Goal: Information Seeking & Learning: Learn about a topic

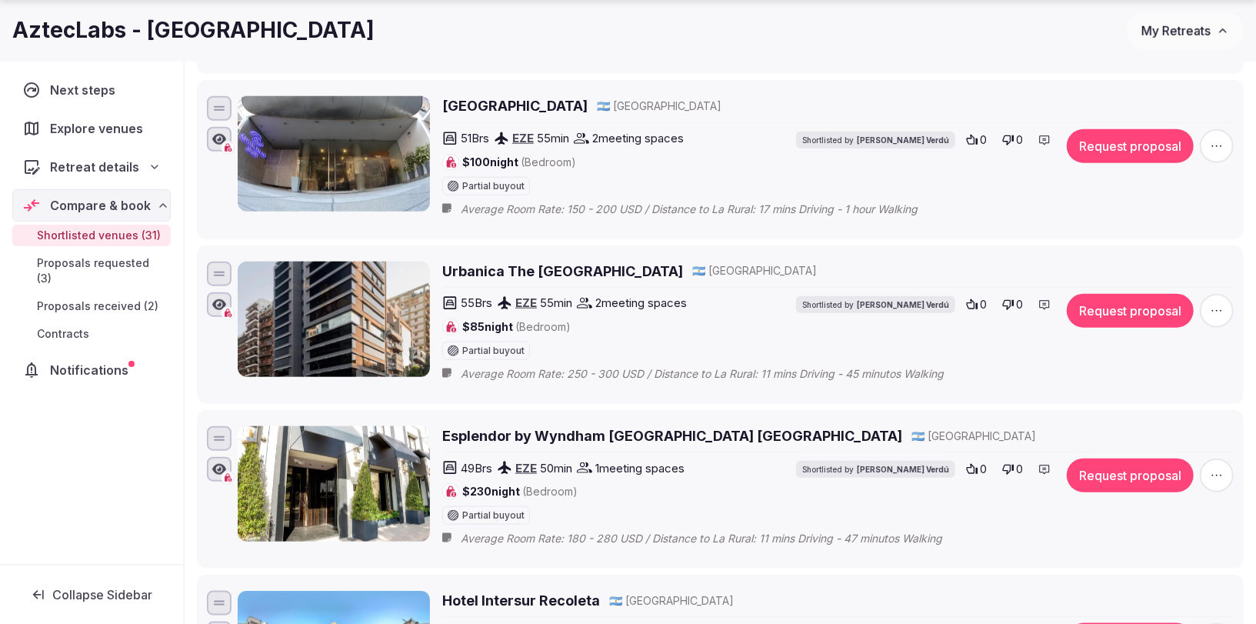
scroll to position [4640, 0]
drag, startPoint x: 792, startPoint y: 375, endPoint x: 423, endPoint y: 364, distance: 369.4
click at [423, 409] on li "Esplendor by Wyndham [GEOGRAPHIC_DATA] [GEOGRAPHIC_DATA] 🇦🇷 [GEOGRAPHIC_DATA] 4…" at bounding box center [720, 488] width 1047 height 158
drag, startPoint x: 428, startPoint y: 362, endPoint x: 768, endPoint y: 389, distance: 341.1
click at [774, 409] on li "Esplendor by Wyndham [GEOGRAPHIC_DATA] [GEOGRAPHIC_DATA] 🇦🇷 [GEOGRAPHIC_DATA] 4…" at bounding box center [720, 488] width 1047 height 158
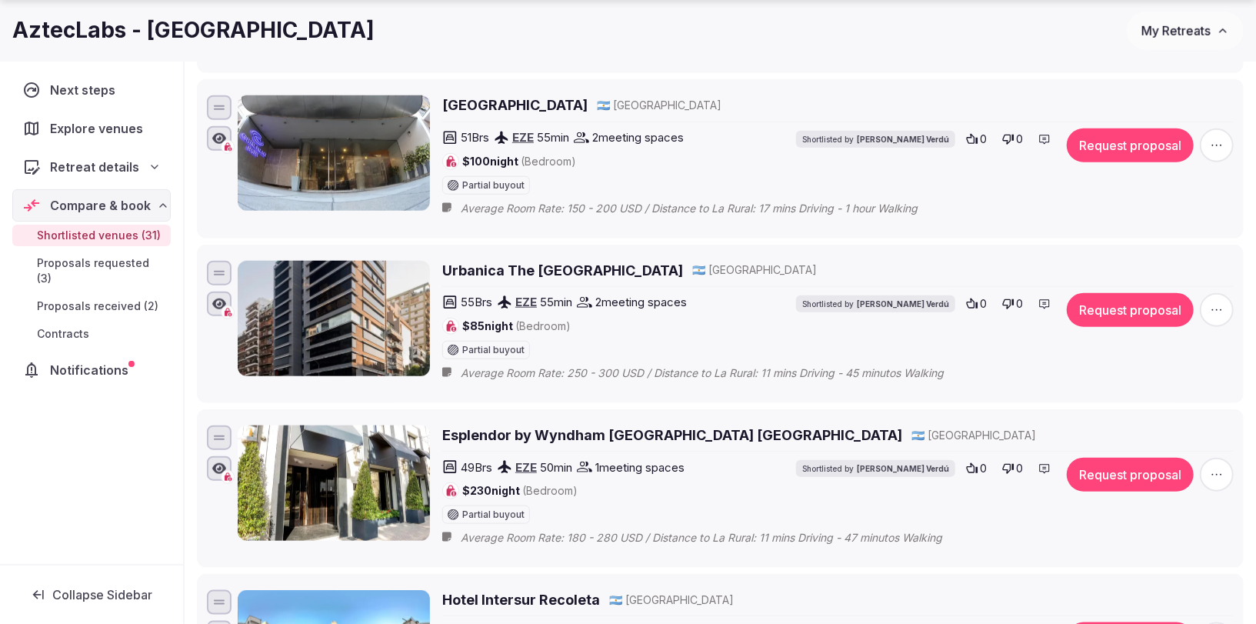
click at [639, 425] on h2 "Esplendor by Wyndham [GEOGRAPHIC_DATA] [GEOGRAPHIC_DATA]" at bounding box center [672, 434] width 460 height 19
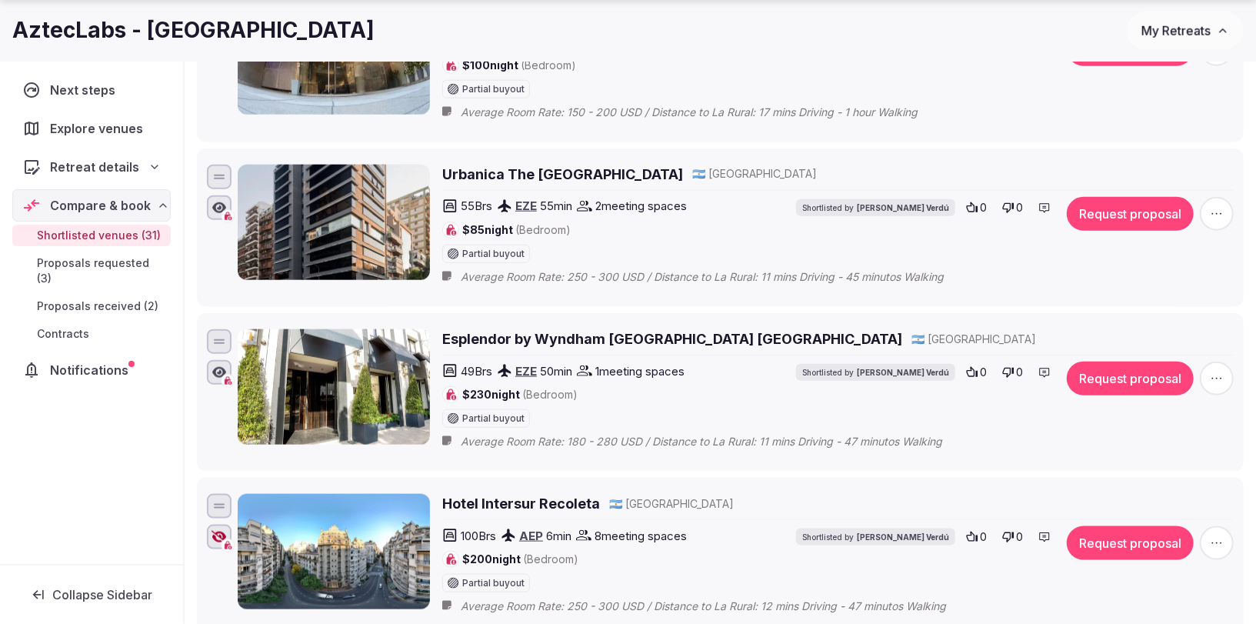
scroll to position [4822, 0]
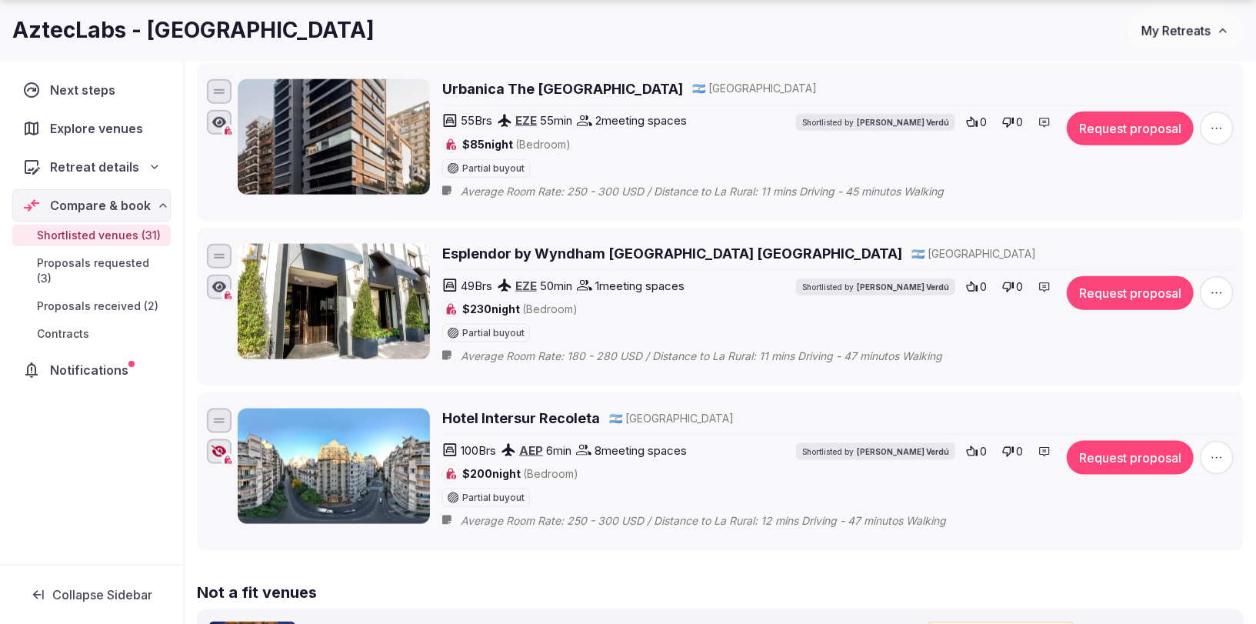
drag, startPoint x: 599, startPoint y: 362, endPoint x: 442, endPoint y: 359, distance: 157.7
click at [442, 408] on div "Hotel Intersur Recoleta 🇦🇷 [GEOGRAPHIC_DATA]" at bounding box center [838, 417] width 792 height 19
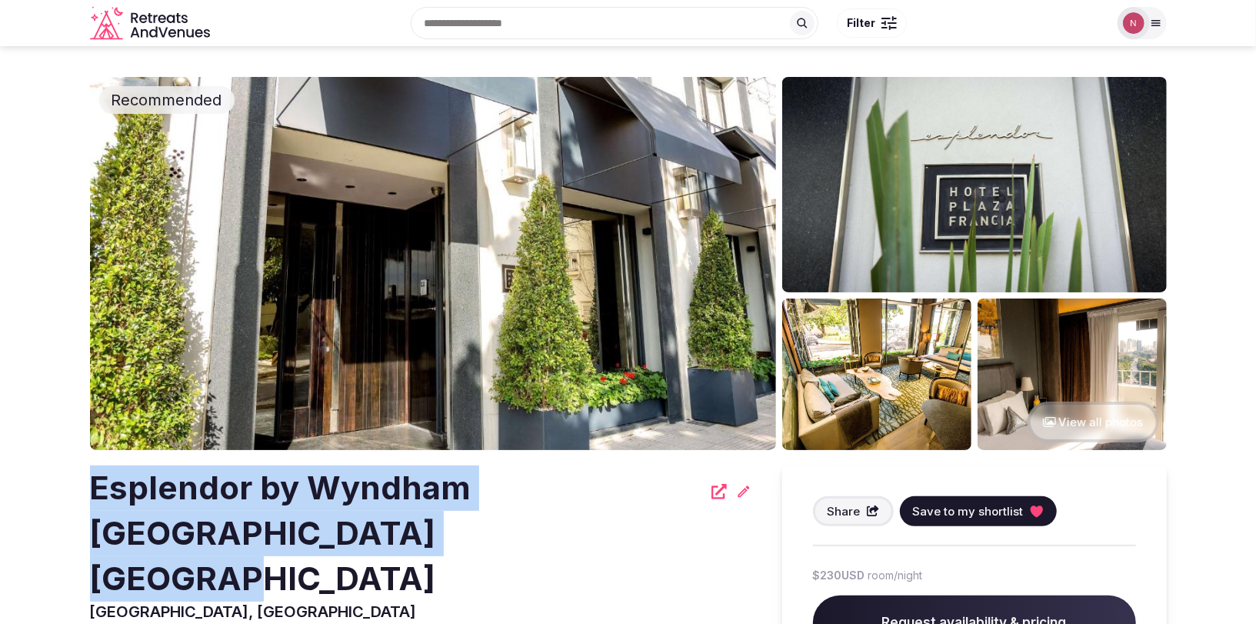
drag, startPoint x: 89, startPoint y: 483, endPoint x: 310, endPoint y: 547, distance: 229.8
click at [310, 547] on h2 "Esplendor by Wyndham [GEOGRAPHIC_DATA] [GEOGRAPHIC_DATA]" at bounding box center [396, 532] width 612 height 135
copy h2 "Esplendor by Wyndham [GEOGRAPHIC_DATA] [GEOGRAPHIC_DATA]"
